Goal: Task Accomplishment & Management: Complete application form

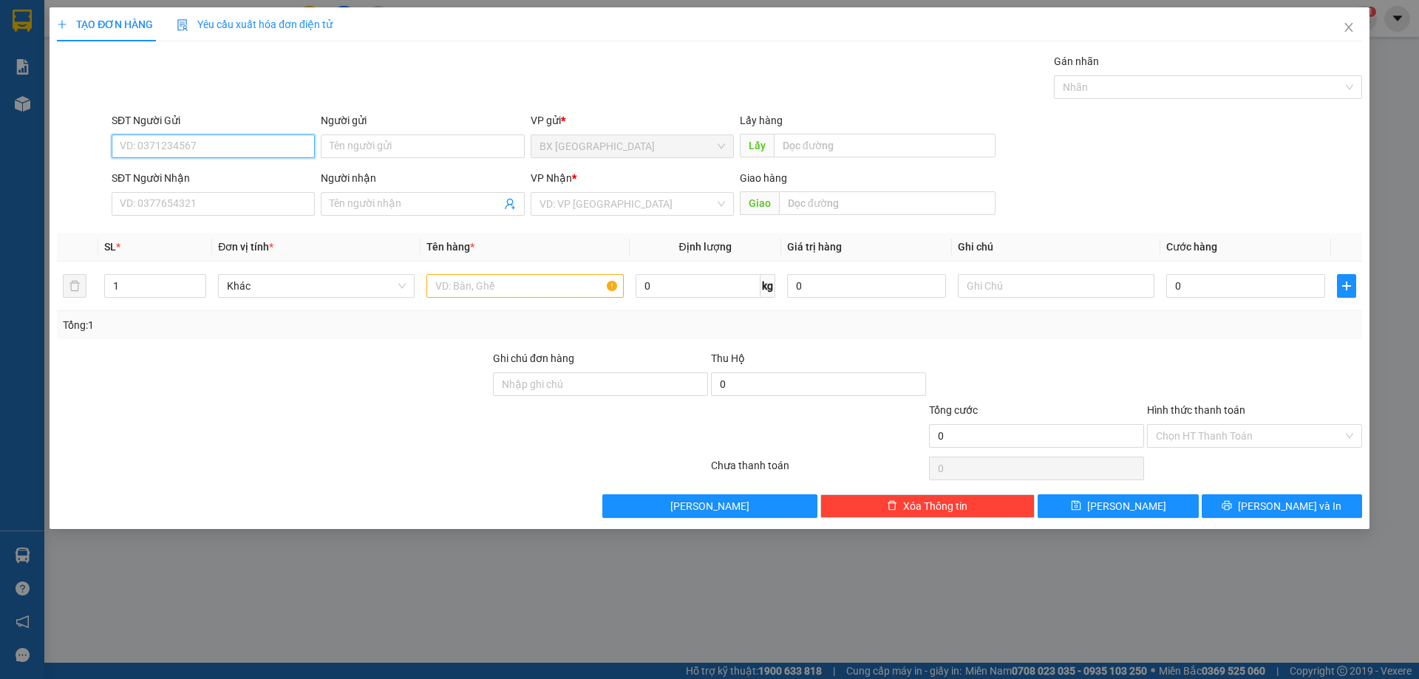
click at [243, 143] on input "SĐT Người Gửi" at bounding box center [213, 147] width 203 height 24
type input "0961798132"
click at [233, 200] on input "SĐT Người Nhận" at bounding box center [213, 204] width 203 height 24
drag, startPoint x: 276, startPoint y: 207, endPoint x: 284, endPoint y: 216, distance: 11.5
click at [276, 208] on input "0903003063" at bounding box center [213, 204] width 203 height 24
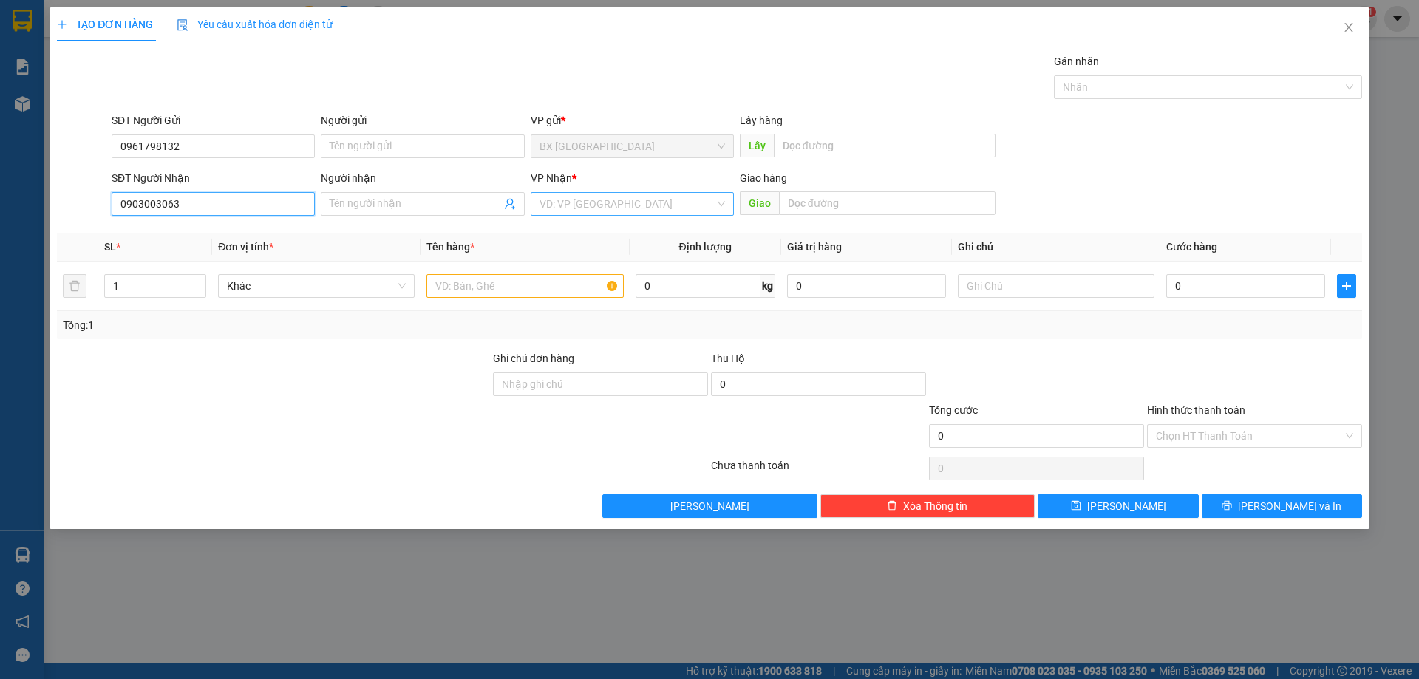
type input "0903003063"
click at [599, 211] on input "search" at bounding box center [627, 204] width 175 height 22
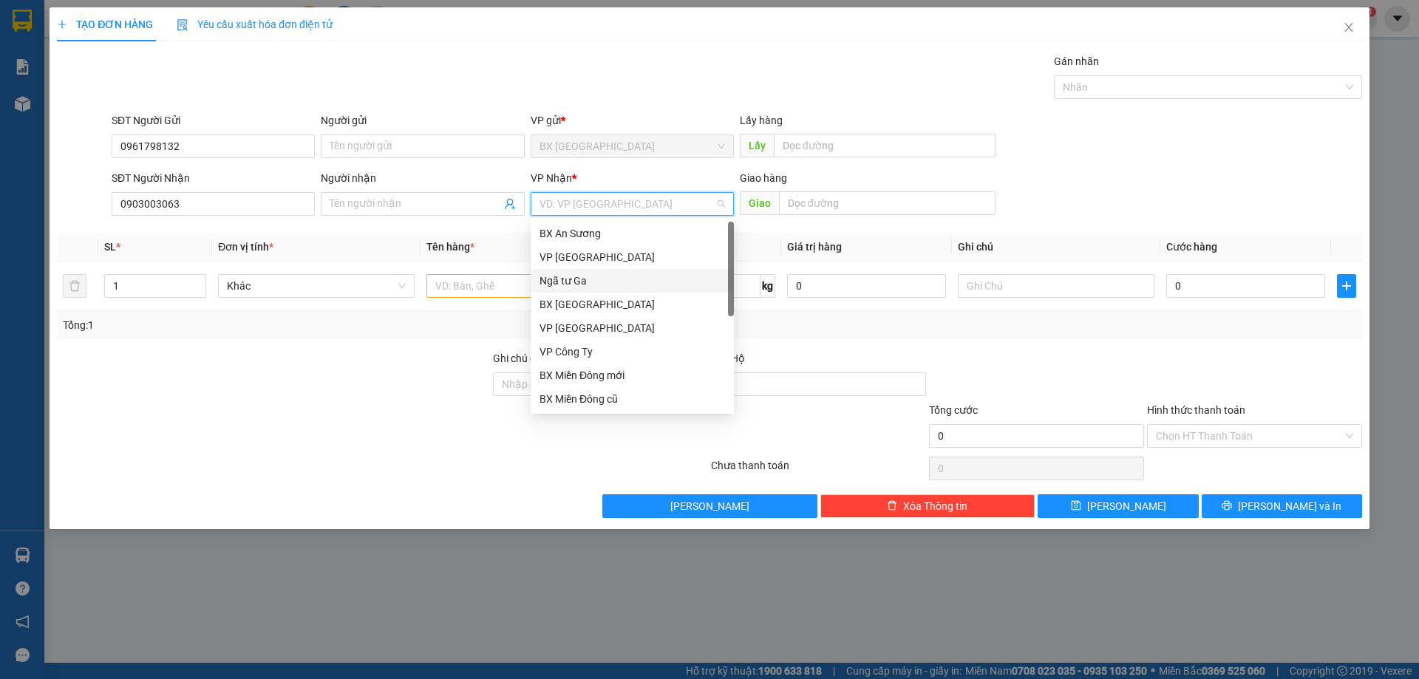
click at [583, 277] on div "Ngã tư Ga" at bounding box center [633, 281] width 186 height 16
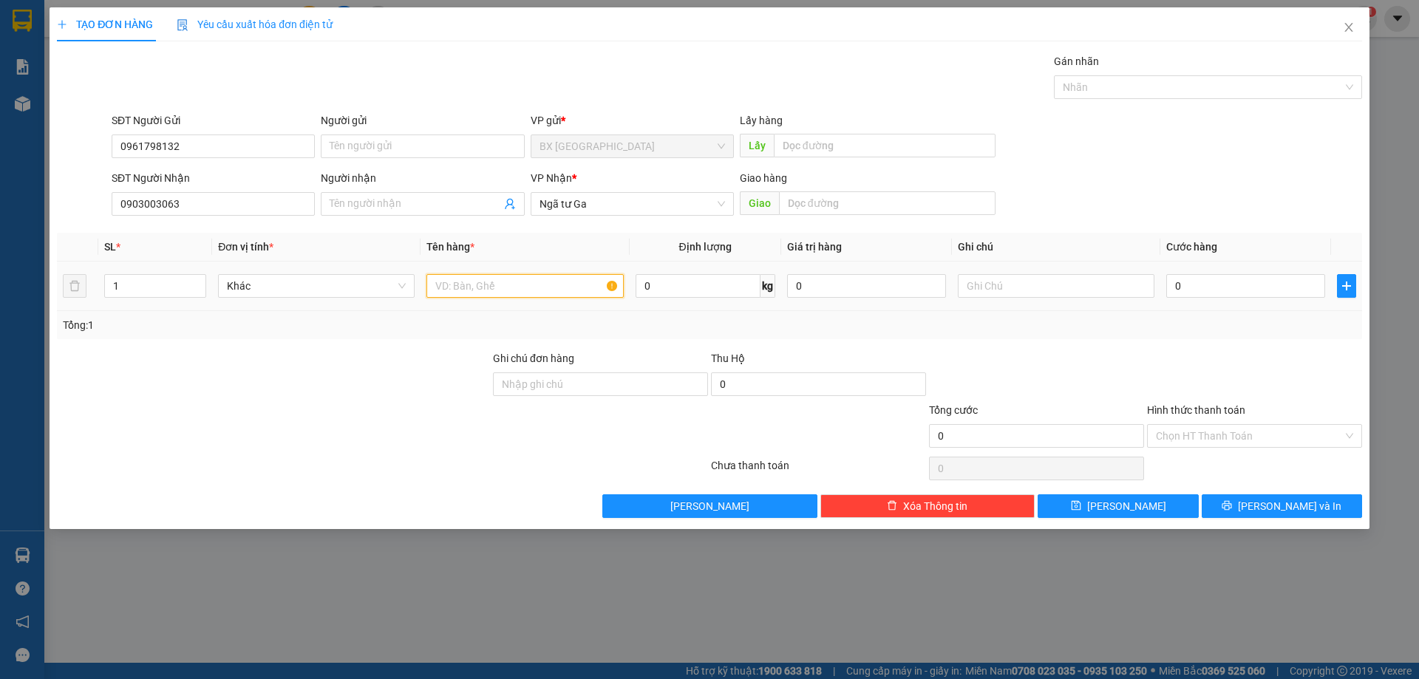
drag, startPoint x: 503, startPoint y: 295, endPoint x: 494, endPoint y: 295, distance: 8.9
click at [502, 296] on input "text" at bounding box center [524, 286] width 197 height 24
type input "1 GÓI"
click at [1265, 289] on input "0" at bounding box center [1245, 286] width 159 height 24
type input "5"
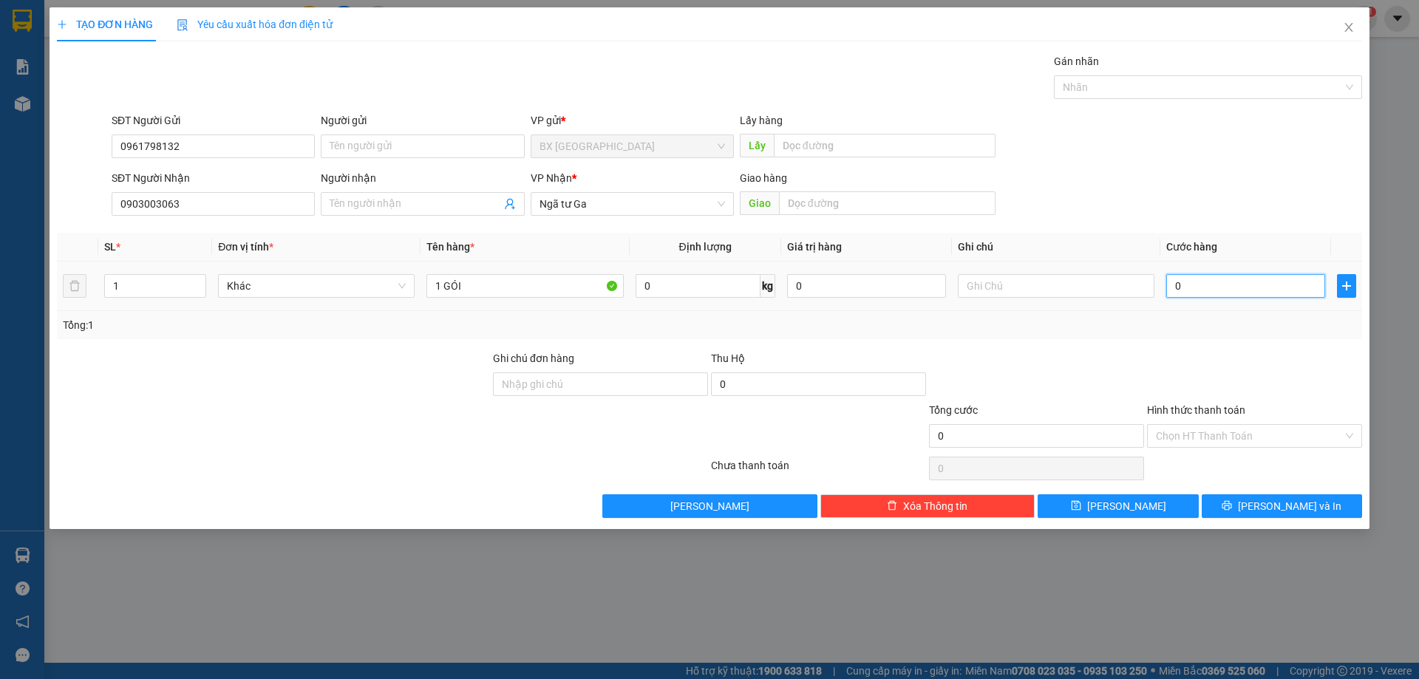
type input "5"
type input "50"
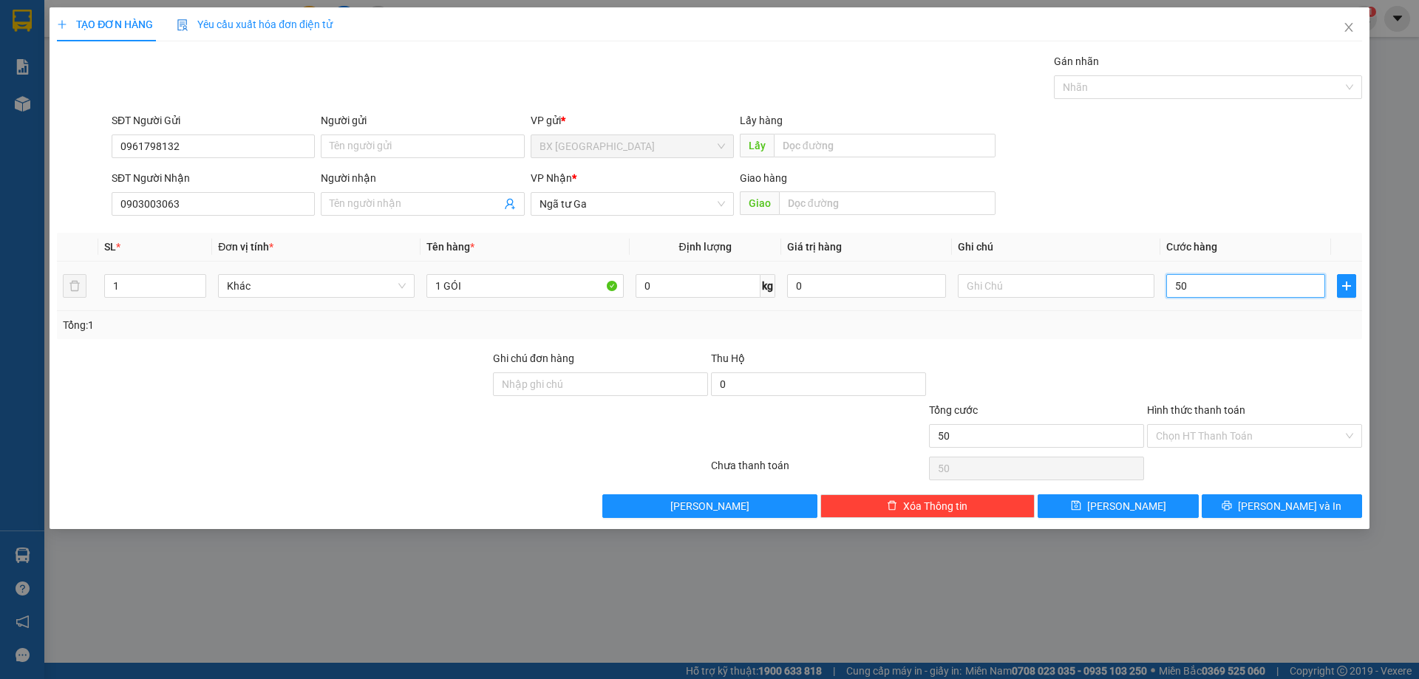
type input "500"
type input "5.000"
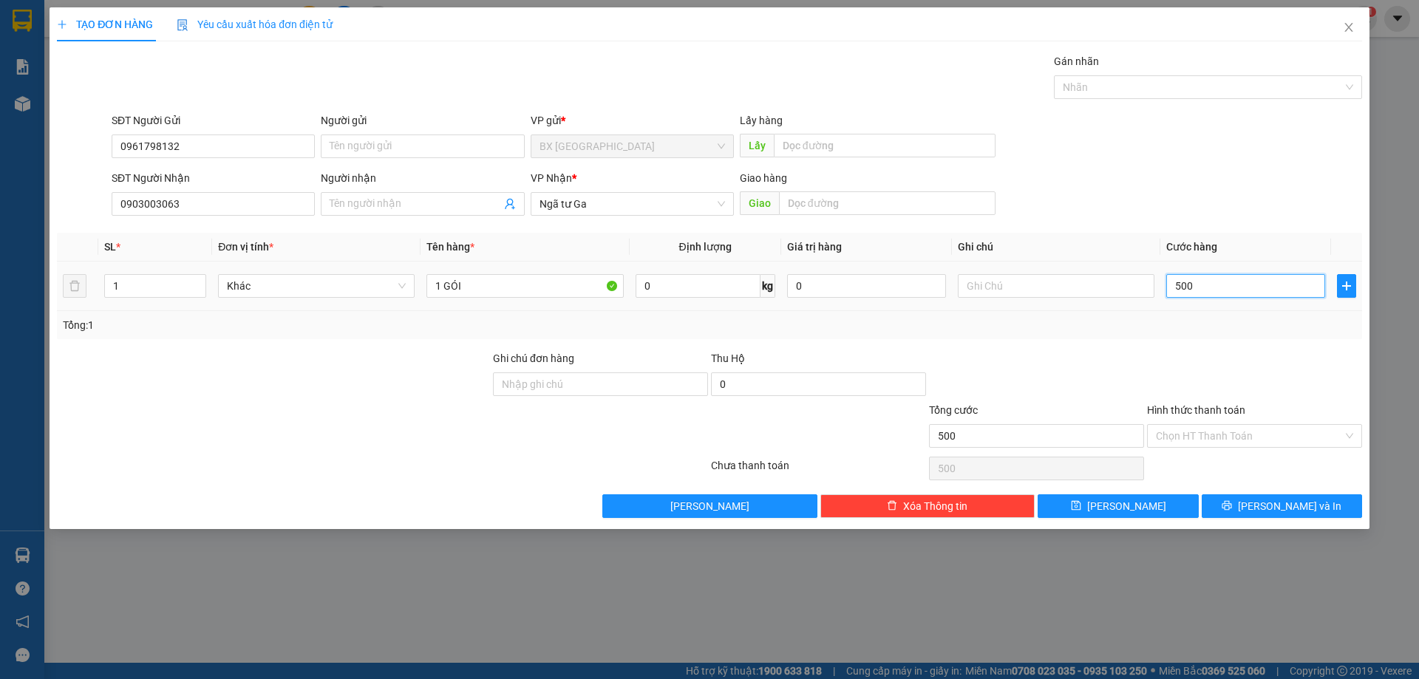
type input "5.000"
type input "50.000"
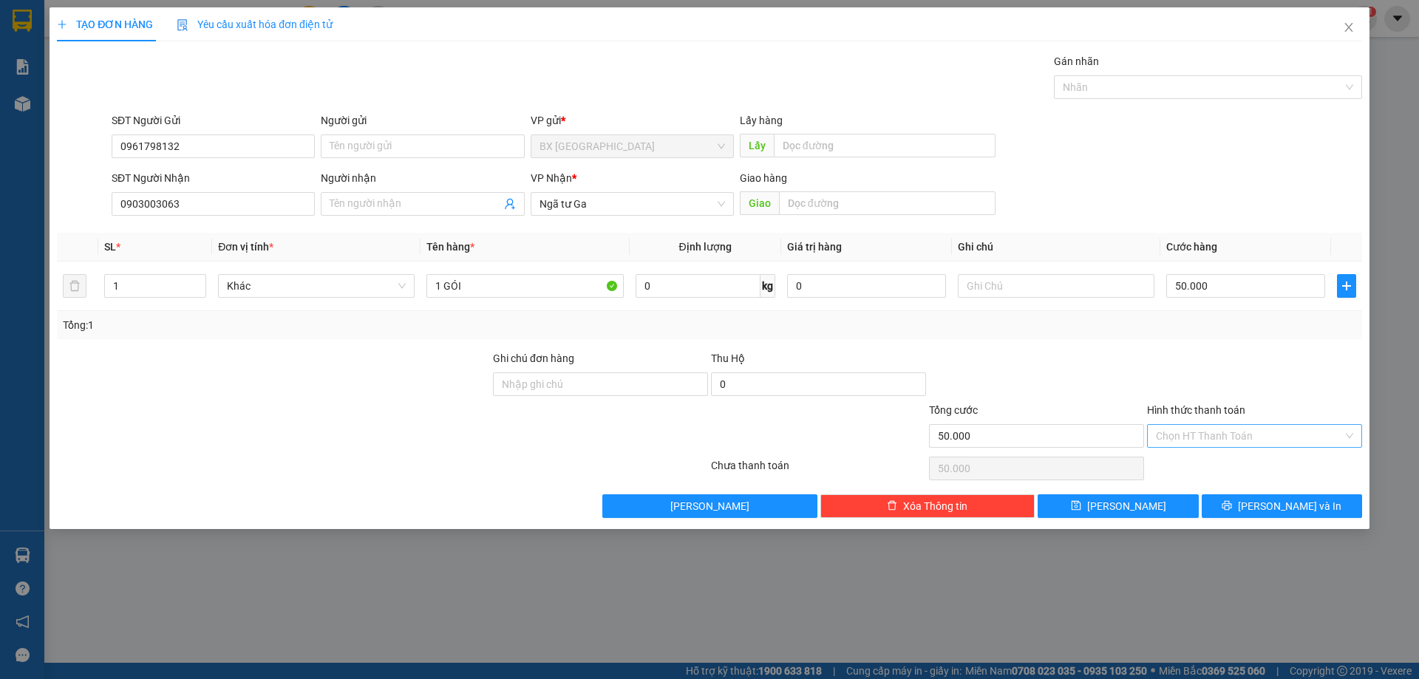
click at [1271, 428] on input "Hình thức thanh toán" at bounding box center [1249, 436] width 187 height 22
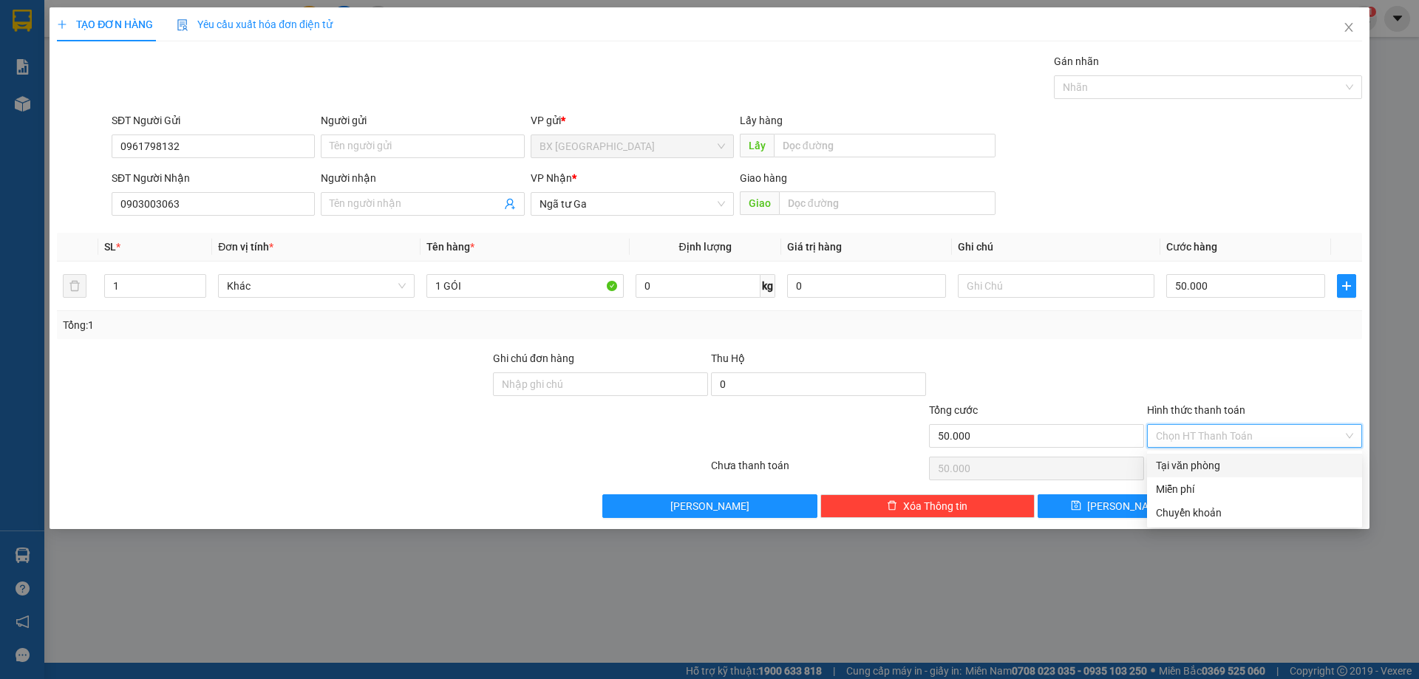
click at [1244, 466] on div "Tại văn phòng" at bounding box center [1254, 465] width 197 height 16
type input "0"
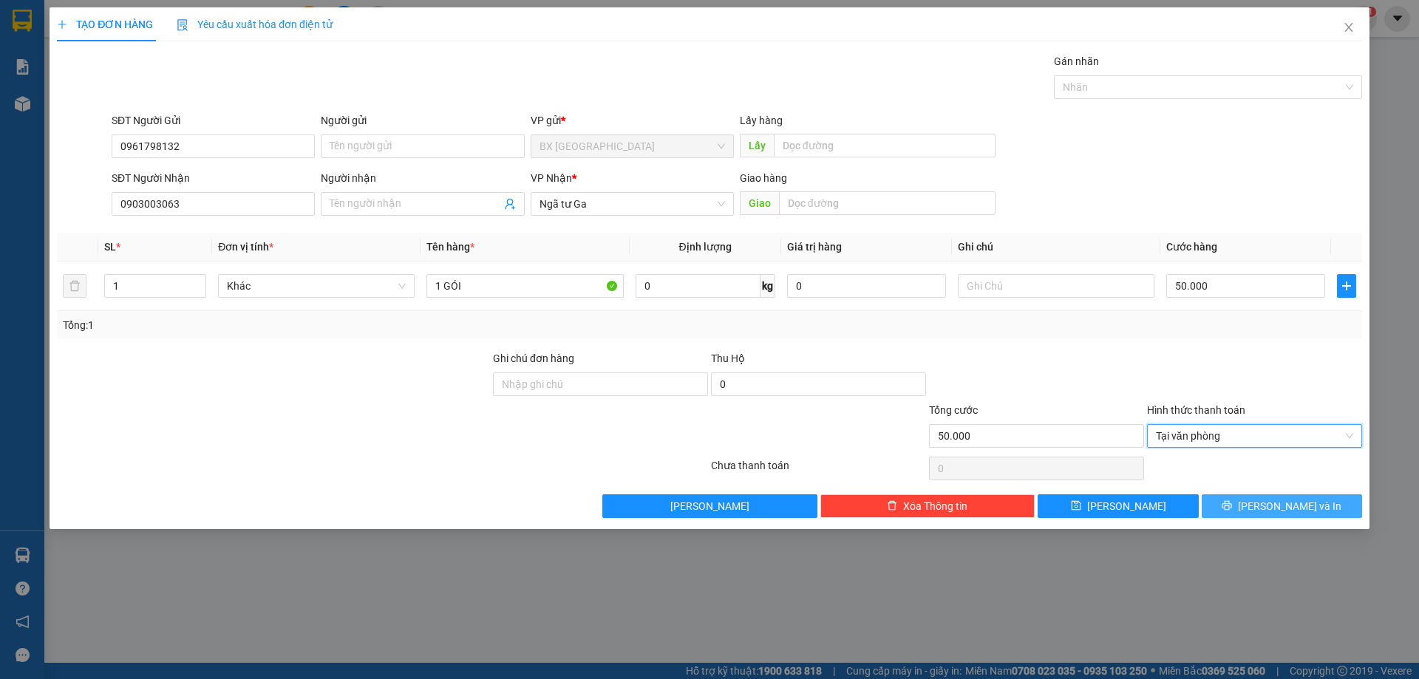
click at [1252, 500] on button "[PERSON_NAME] và In" at bounding box center [1282, 506] width 160 height 24
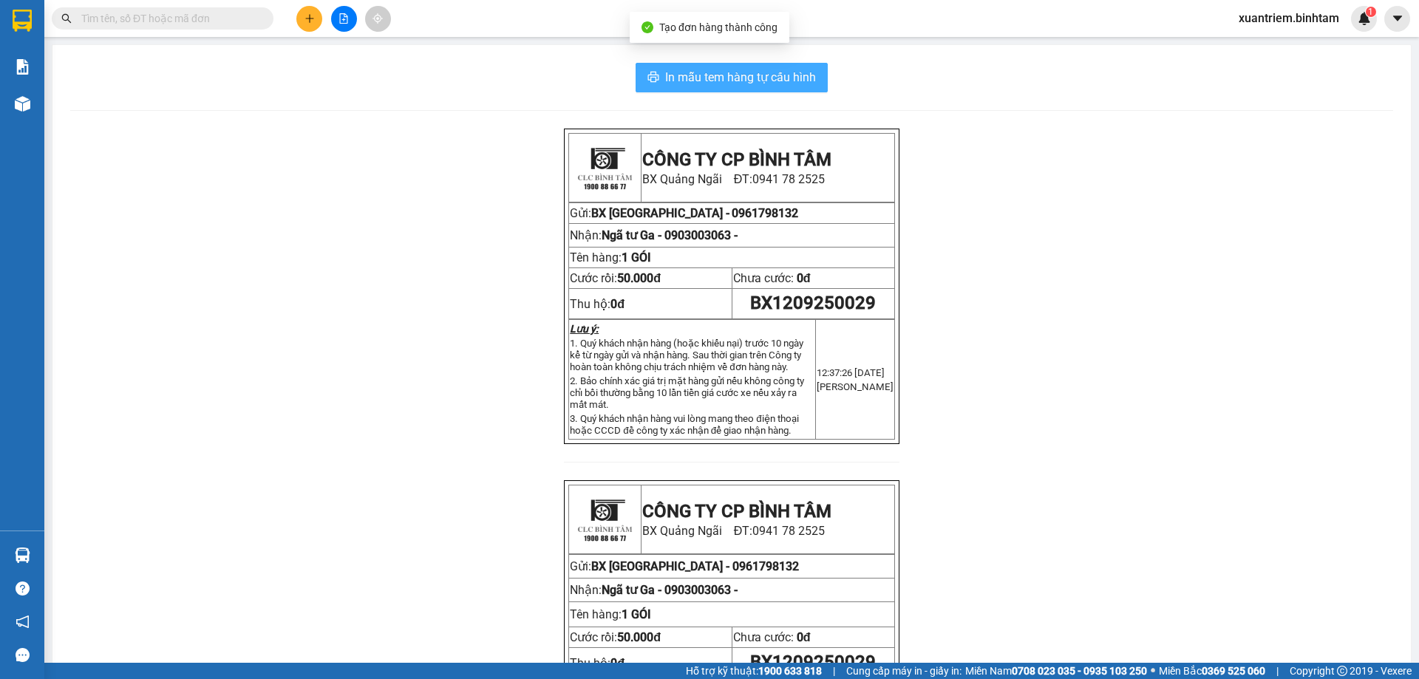
click at [706, 83] on span "In mẫu tem hàng tự cấu hình" at bounding box center [740, 77] width 151 height 18
